Goal: Transaction & Acquisition: Purchase product/service

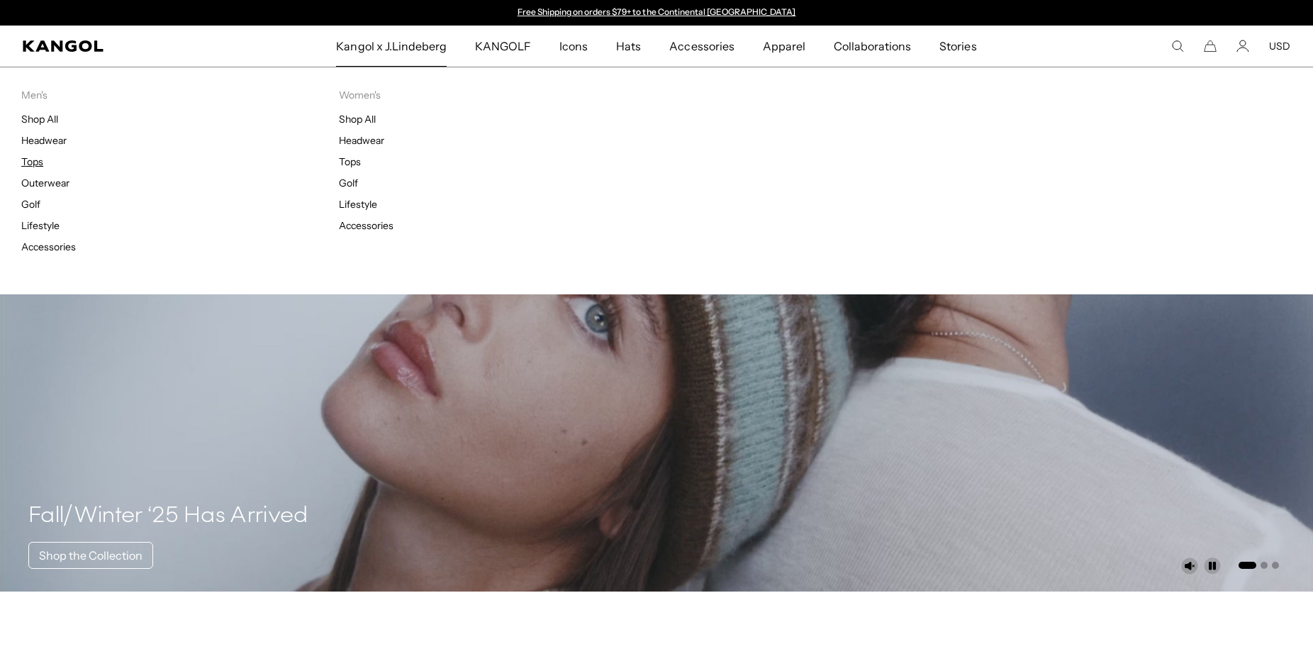
click at [34, 160] on link "Tops" at bounding box center [32, 161] width 22 height 13
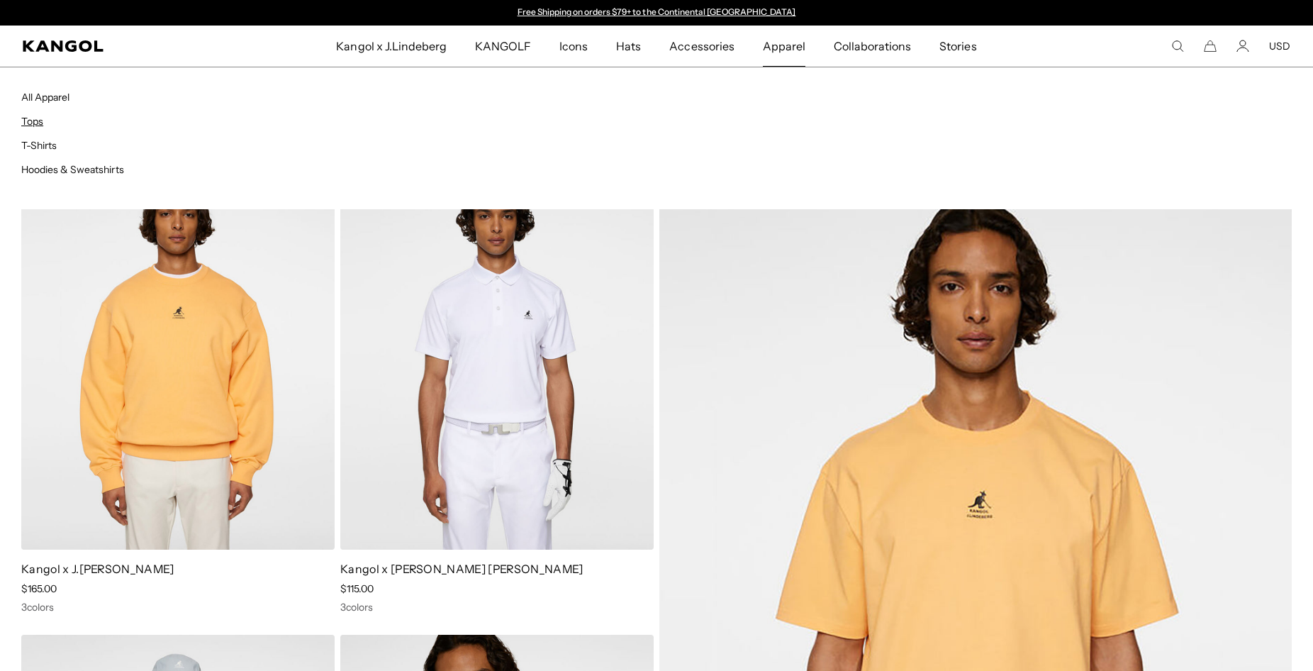
click at [38, 123] on link "Tops" at bounding box center [32, 121] width 22 height 13
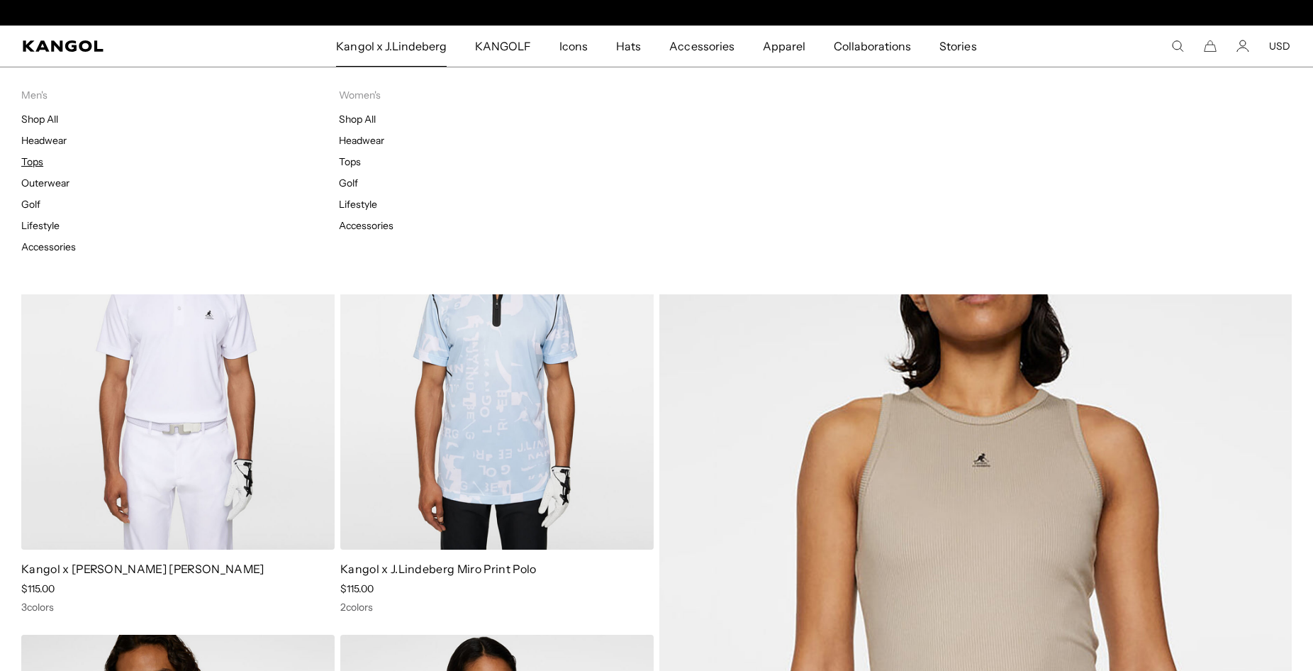
scroll to position [0, 292]
click at [32, 160] on link "Tops" at bounding box center [32, 161] width 22 height 13
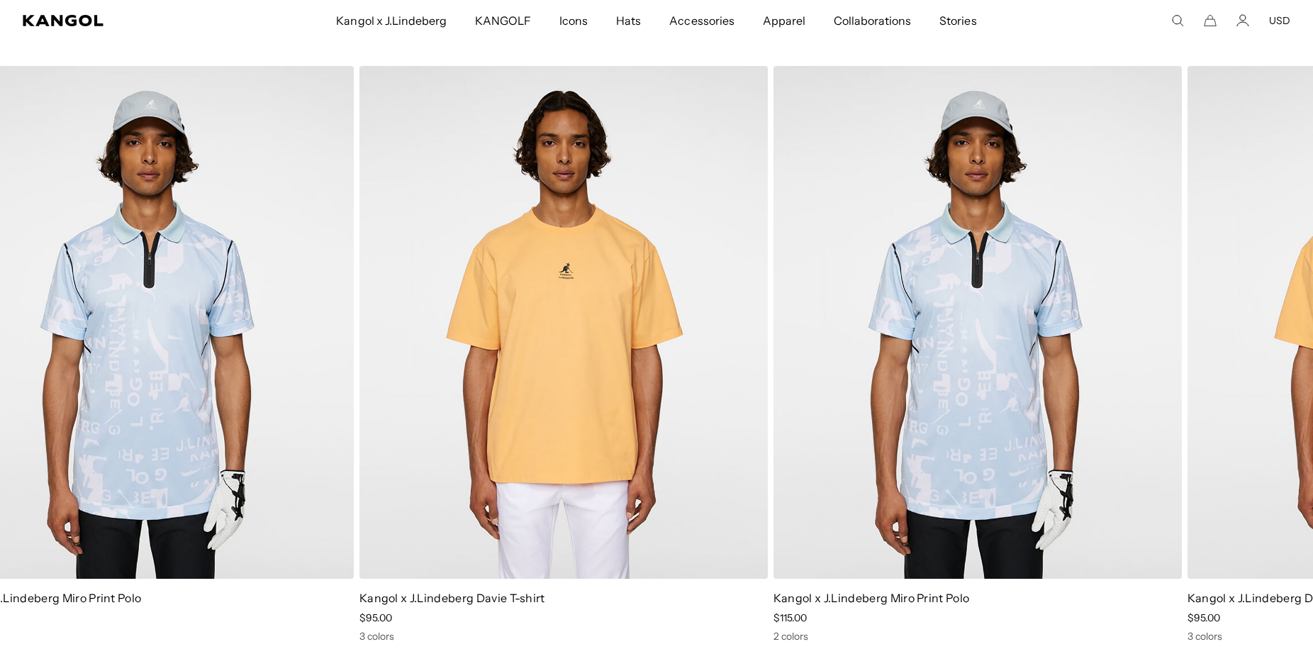
drag, startPoint x: 1266, startPoint y: 332, endPoint x: -36, endPoint y: 311, distance: 1302.5
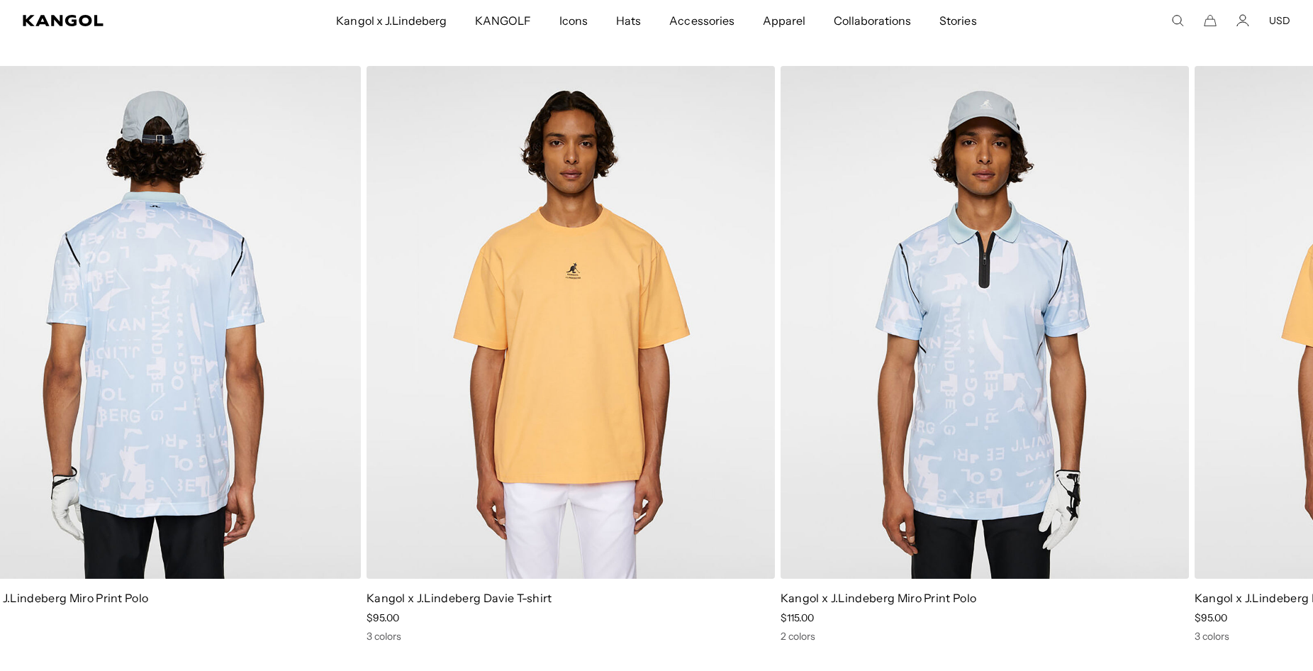
drag, startPoint x: 1146, startPoint y: 263, endPoint x: 154, endPoint y: 259, distance: 991.8
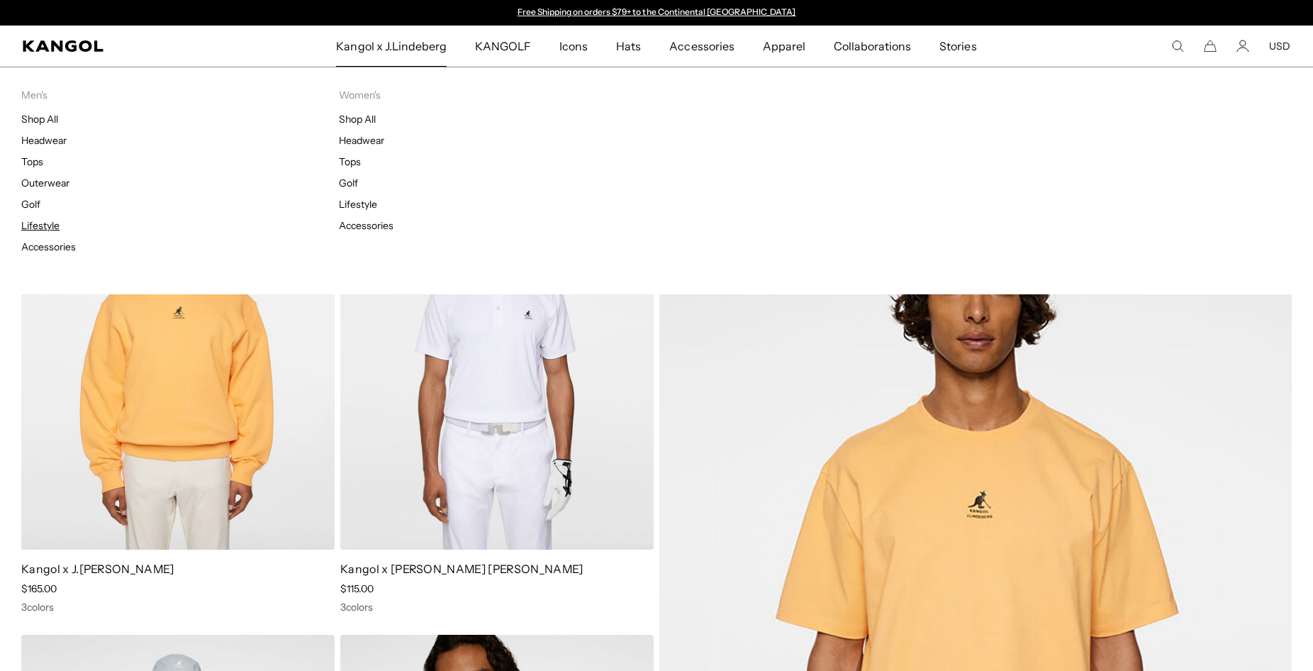
click at [40, 220] on link "Lifestyle" at bounding box center [40, 225] width 38 height 13
